Goal: Information Seeking & Learning: Learn about a topic

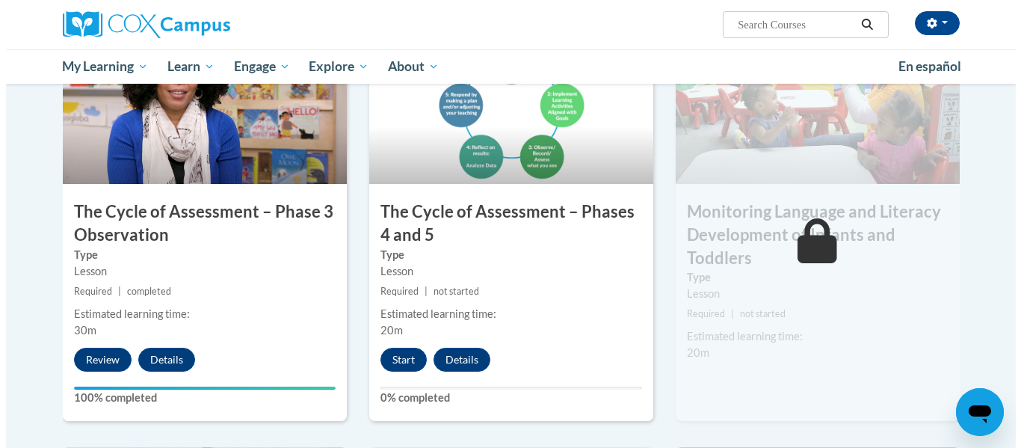
scroll to position [802, 0]
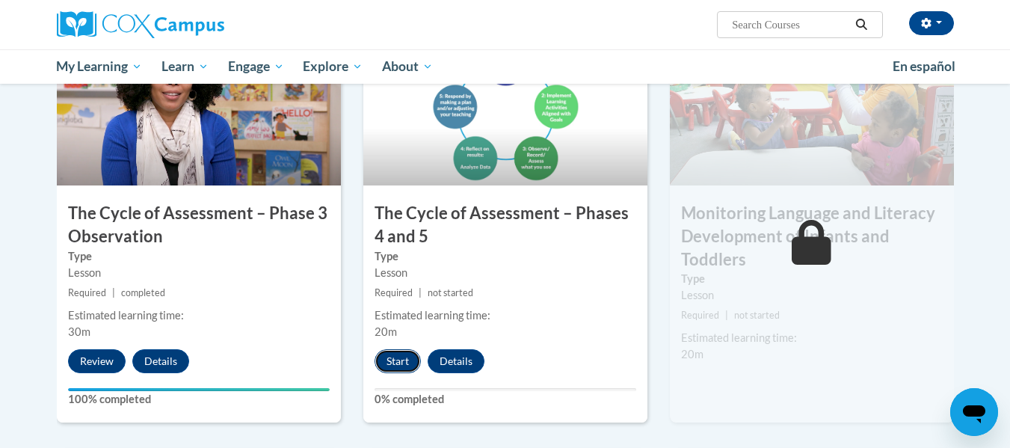
click at [395, 365] on button "Start" at bounding box center [398, 361] width 46 height 24
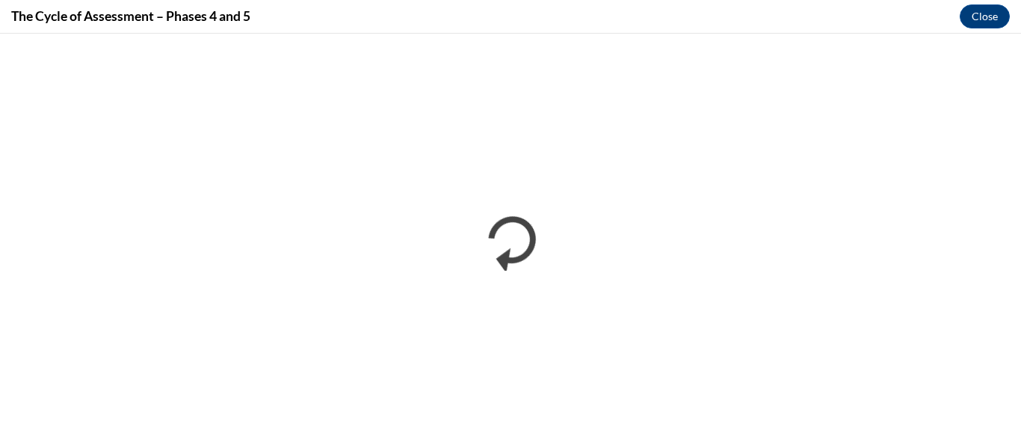
scroll to position [0, 0]
